Goal: Task Accomplishment & Management: Use online tool/utility

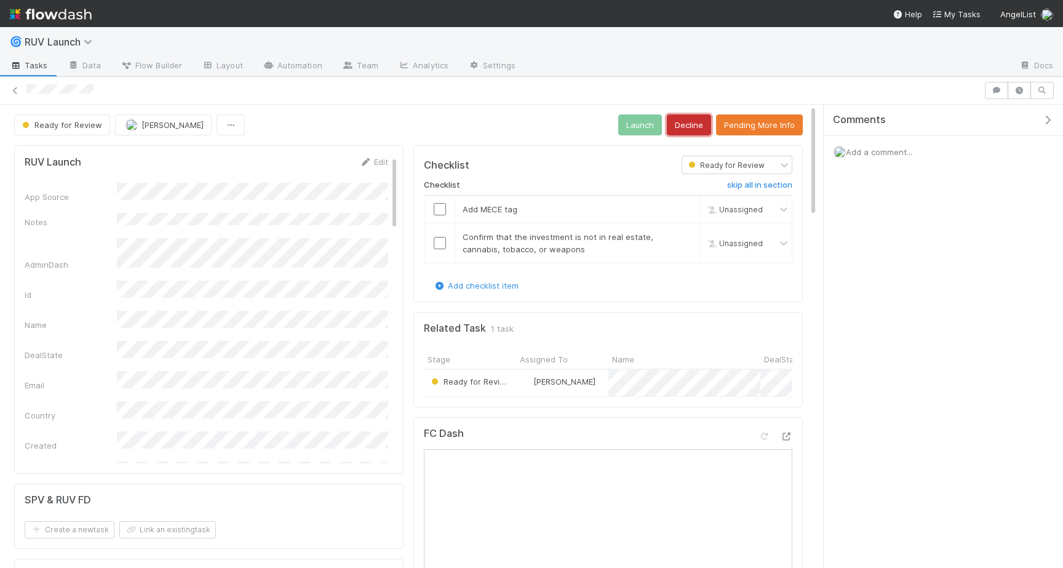
click at [681, 125] on button "Decline" at bounding box center [689, 124] width 44 height 21
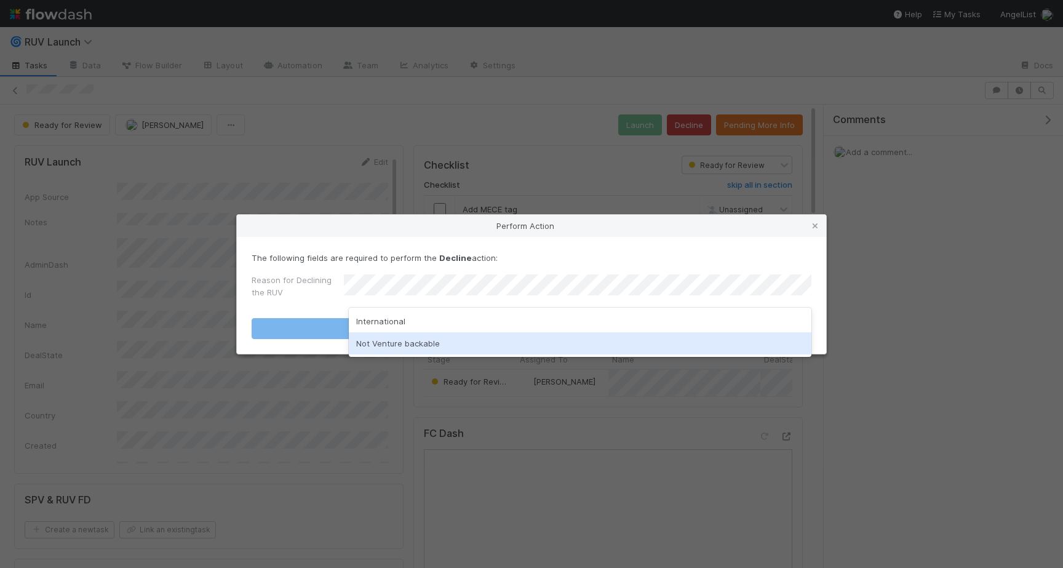
click at [469, 338] on div "Not Venture backable" at bounding box center [580, 343] width 463 height 22
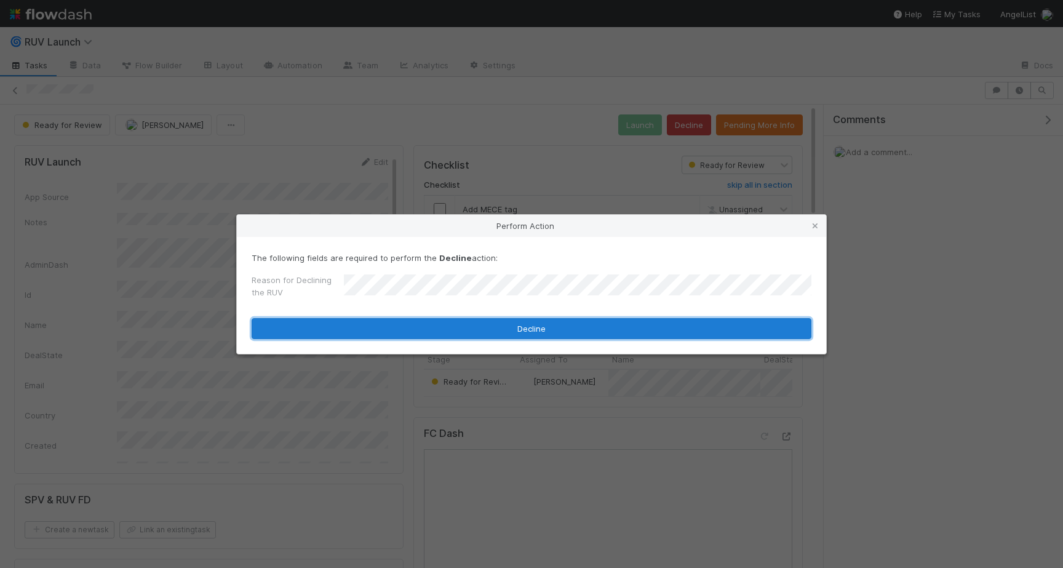
click at [469, 338] on button "Decline" at bounding box center [532, 328] width 560 height 21
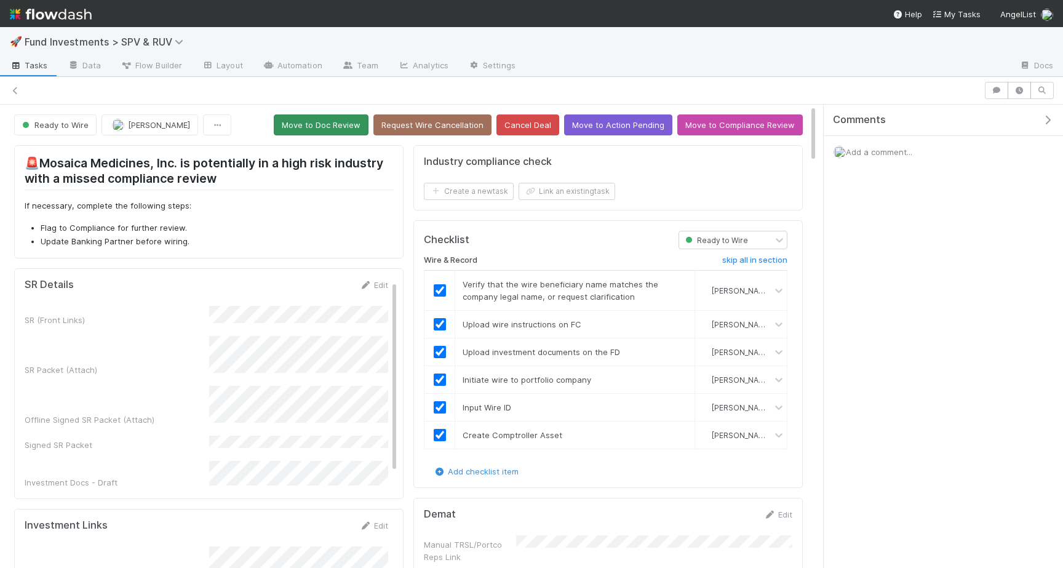
scroll to position [2, 0]
click at [333, 126] on button "Move to Doc Review" at bounding box center [321, 124] width 95 height 21
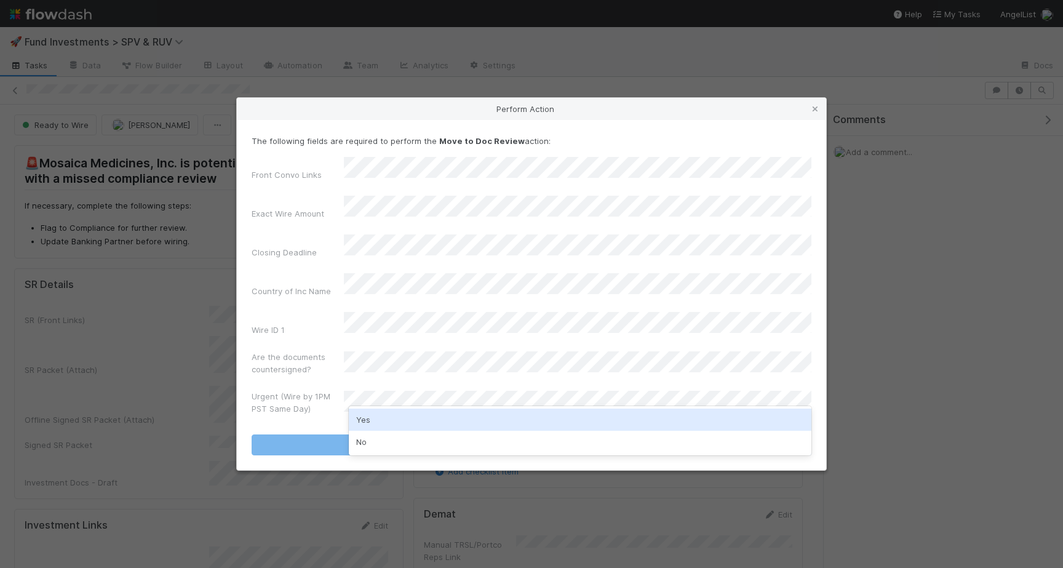
click at [364, 417] on div "Yes" at bounding box center [580, 420] width 463 height 22
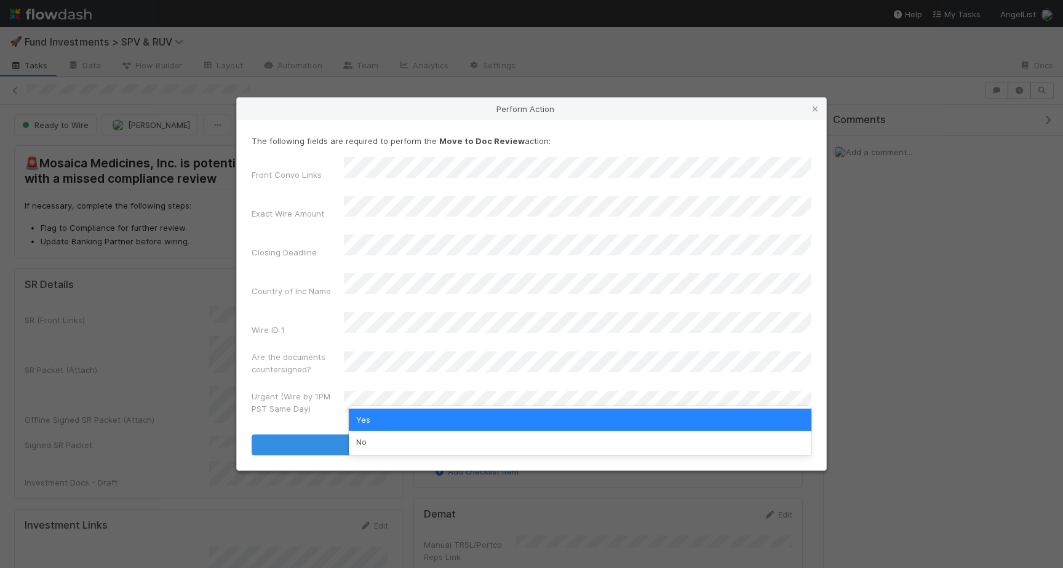
click at [297, 351] on label"] "Are the documents countersigned?" at bounding box center [298, 363] width 92 height 25
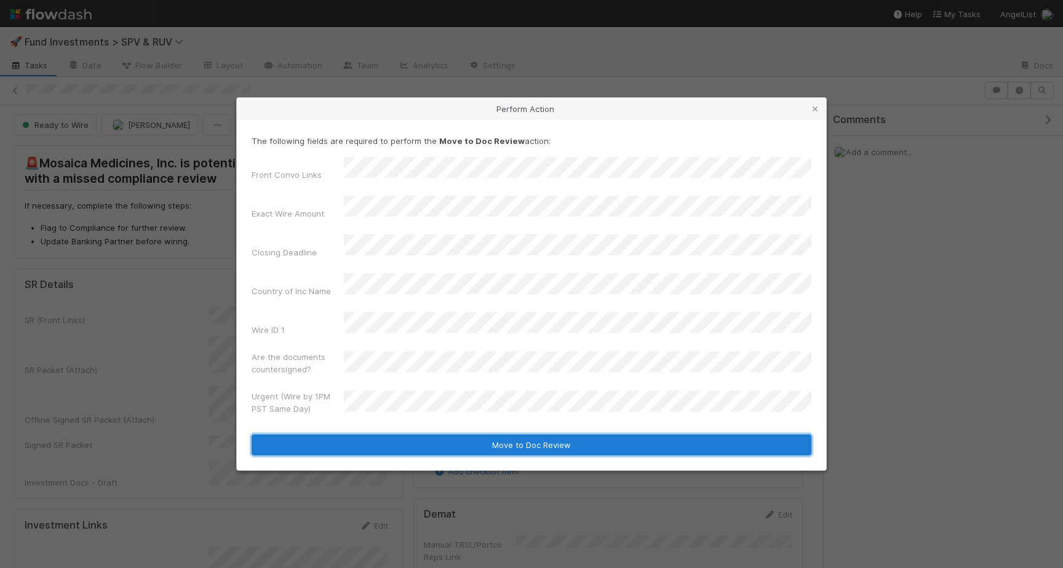
click at [315, 434] on button "Move to Doc Review" at bounding box center [532, 444] width 560 height 21
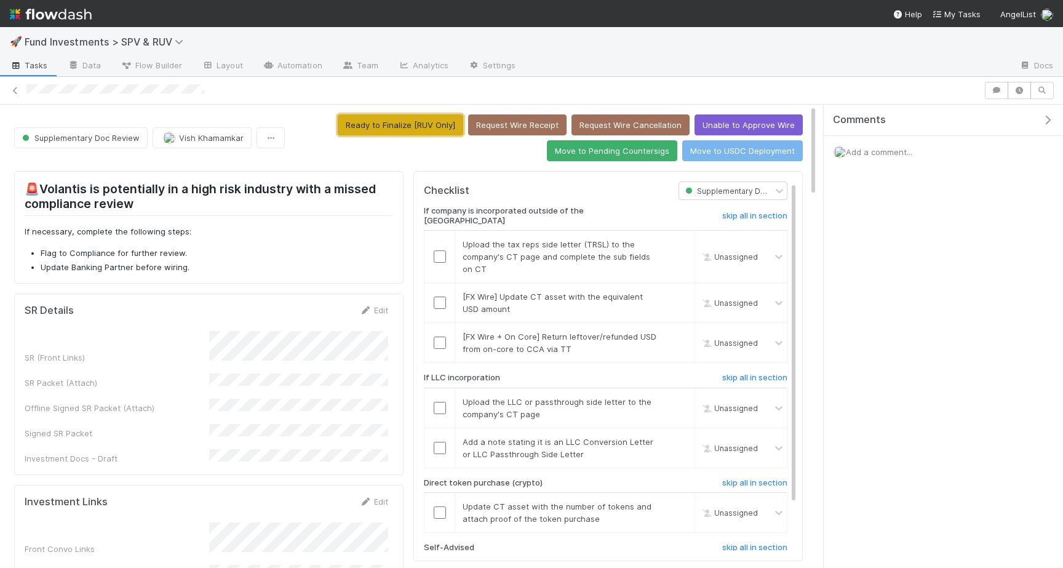
click at [396, 129] on button "Ready to Finalize [RUV Only]" at bounding box center [401, 124] width 126 height 21
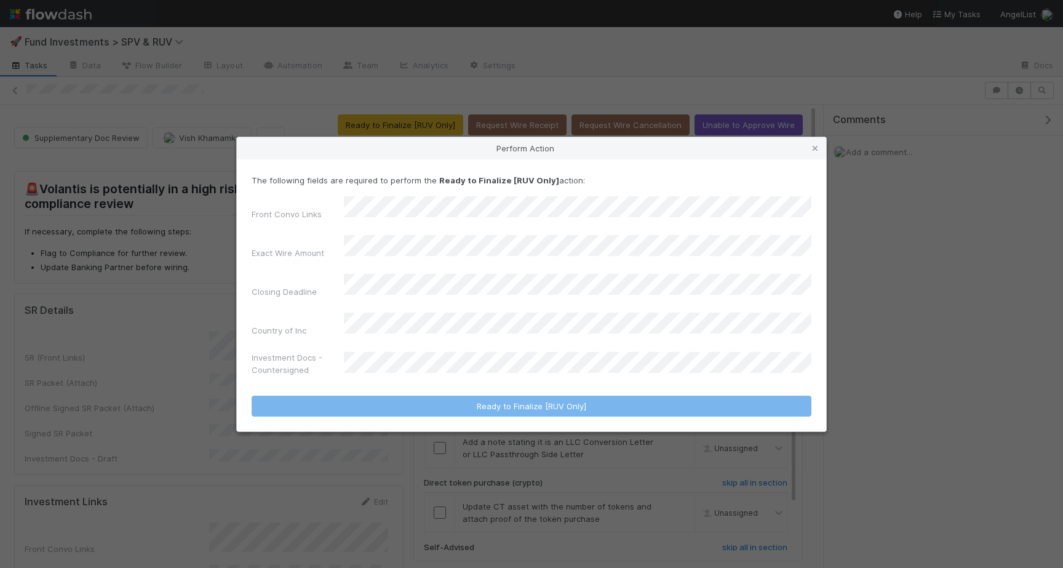
click at [412, 351] on div "Investment Docs - Countersigned" at bounding box center [532, 366] width 560 height 30
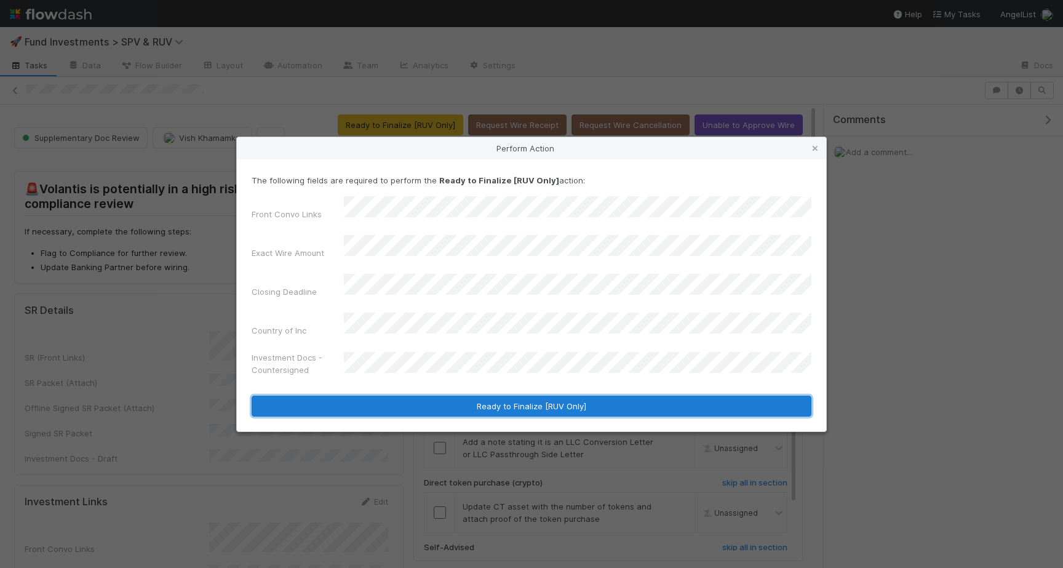
click at [506, 396] on button "Ready to Finalize [RUV Only]" at bounding box center [532, 406] width 560 height 21
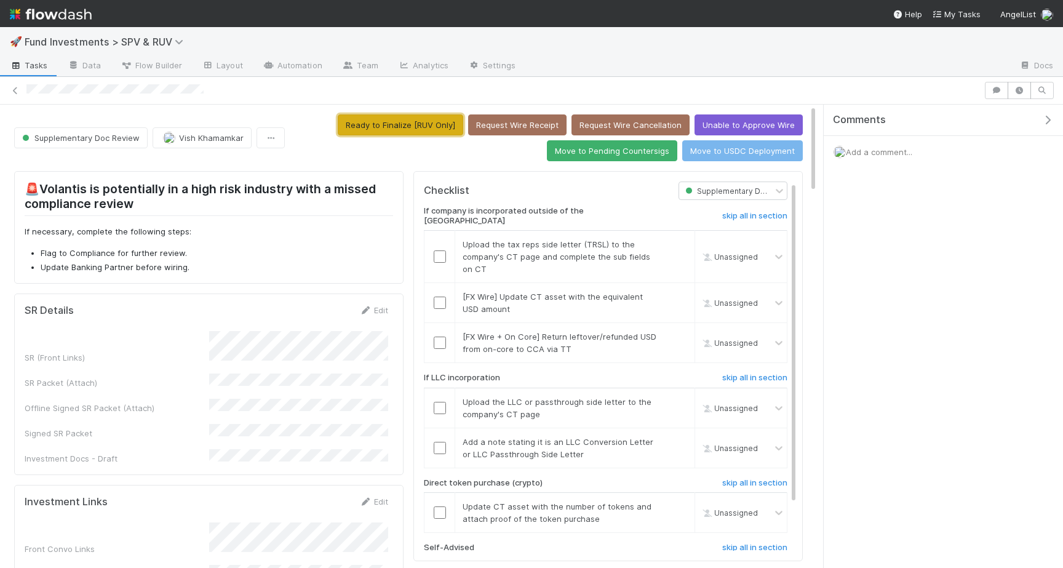
click at [379, 119] on button "Ready to Finalize [RUV Only]" at bounding box center [401, 124] width 126 height 21
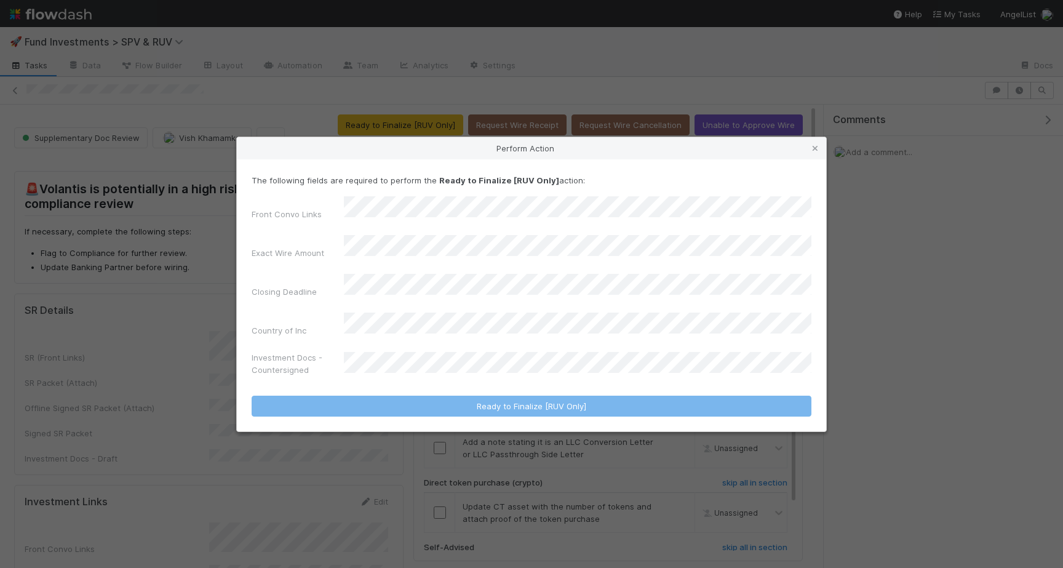
click at [420, 351] on div "Investment Docs - Countersigned" at bounding box center [532, 366] width 560 height 30
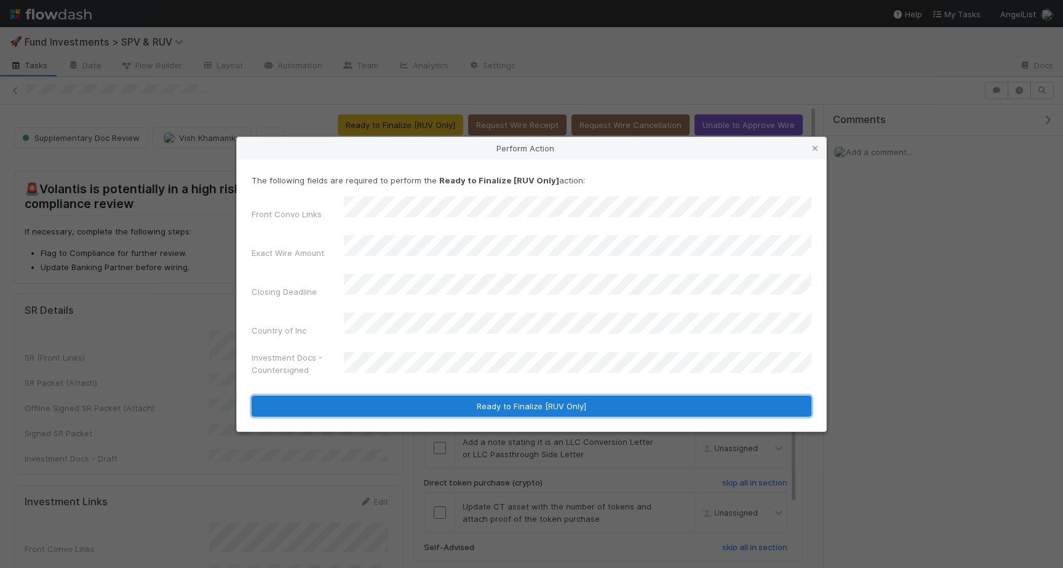
click at [525, 396] on button "Ready to Finalize [RUV Only]" at bounding box center [532, 406] width 560 height 21
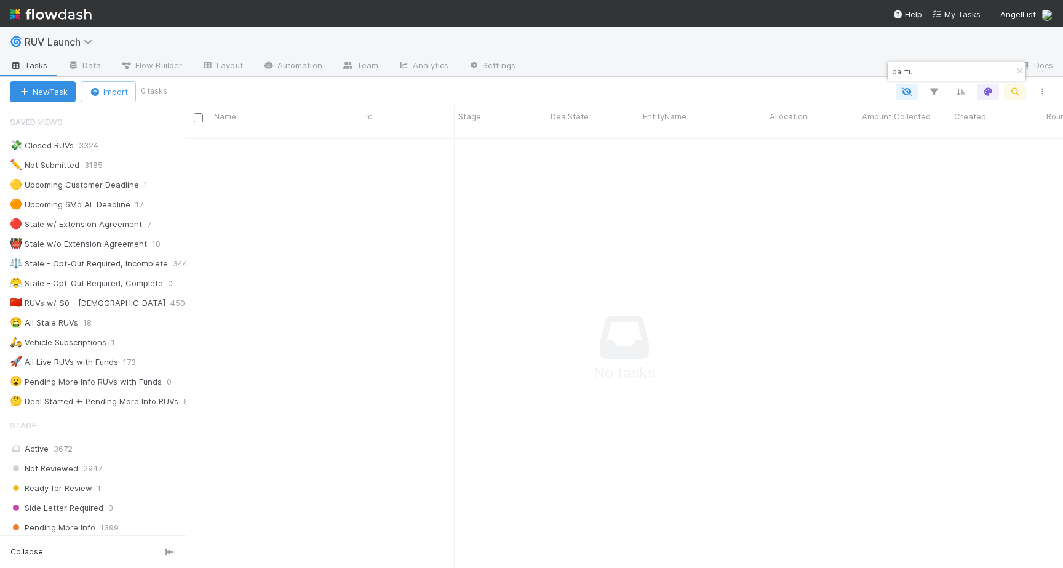
scroll to position [386, 0]
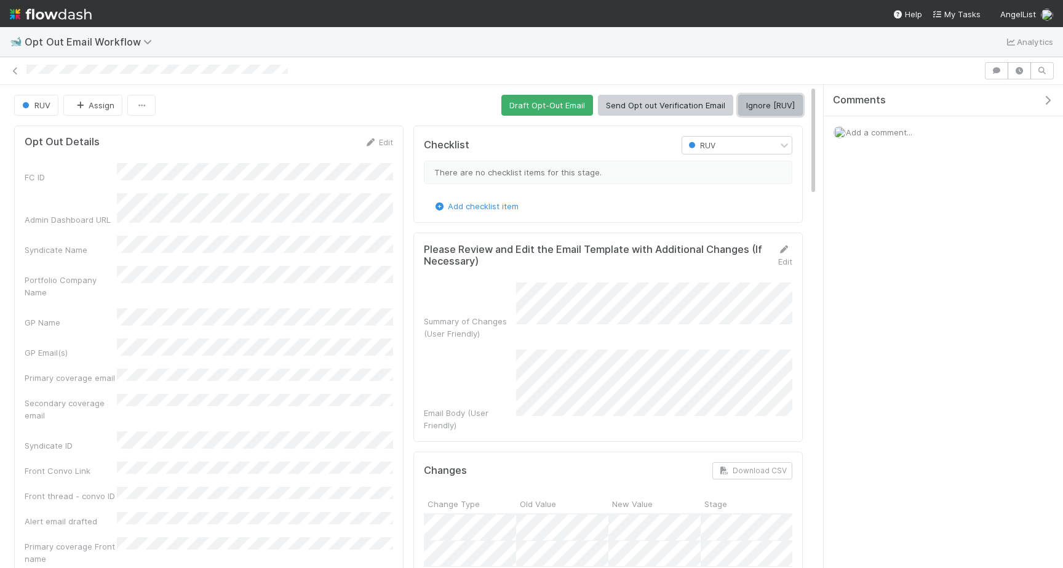
click at [759, 106] on button "Ignore [RUV]" at bounding box center [770, 105] width 65 height 21
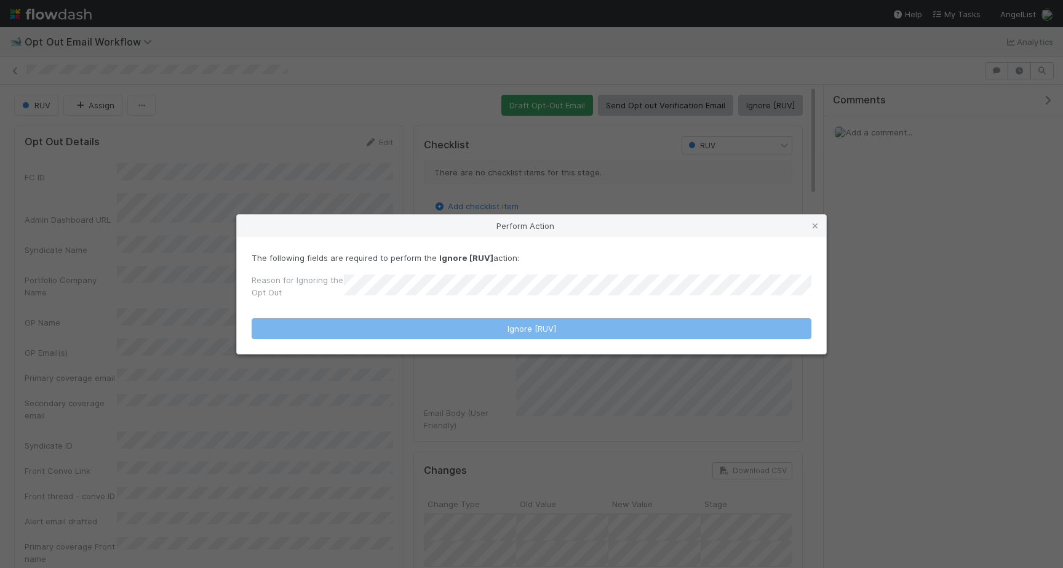
click at [521, 279] on div "Reason for Ignoring the Opt Out" at bounding box center [532, 289] width 560 height 30
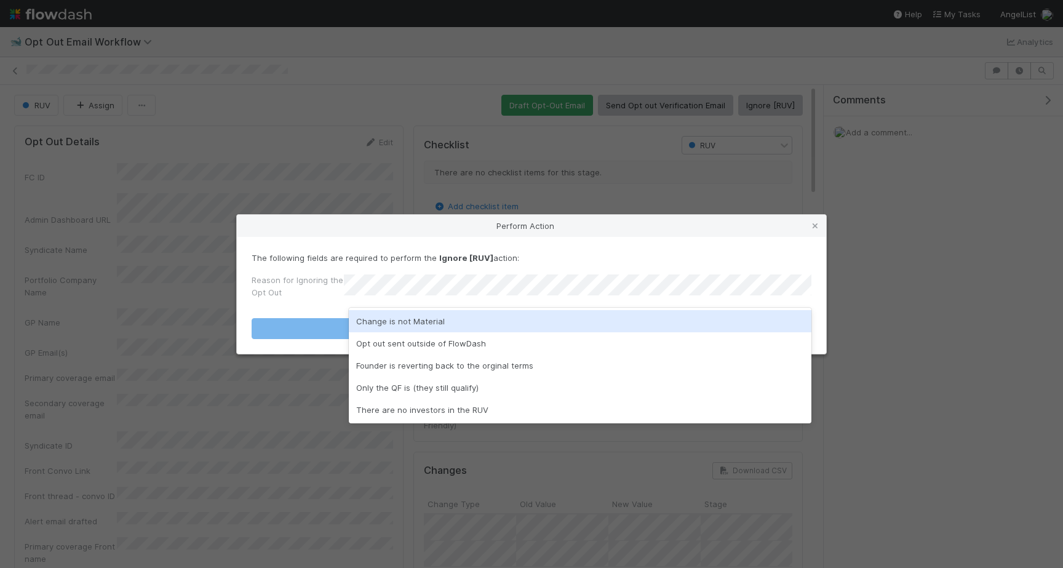
click at [521, 316] on div "Change is not Material" at bounding box center [580, 321] width 463 height 22
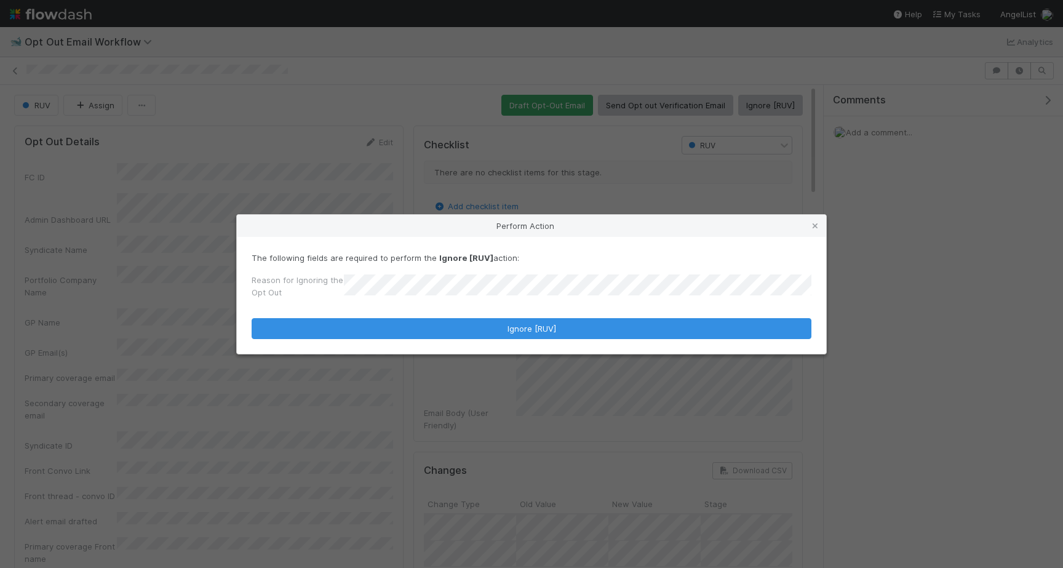
click at [521, 317] on form "The following fields are required to perform the Ignore [RUV] action: Reason fo…" at bounding box center [532, 295] width 560 height 87
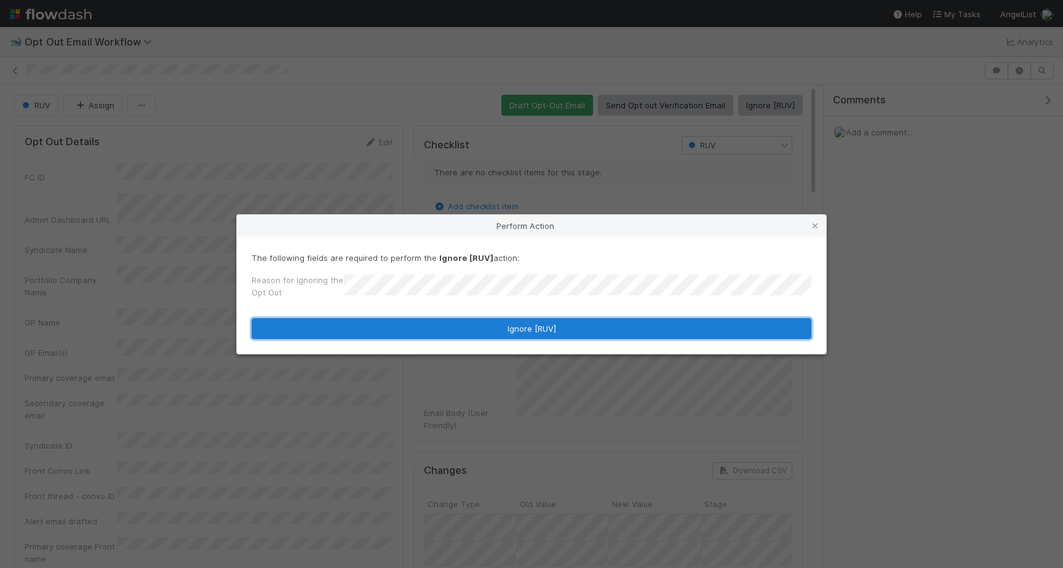
click at [521, 324] on button "Ignore [RUV]" at bounding box center [532, 328] width 560 height 21
